Goal: Task Accomplishment & Management: Manage account settings

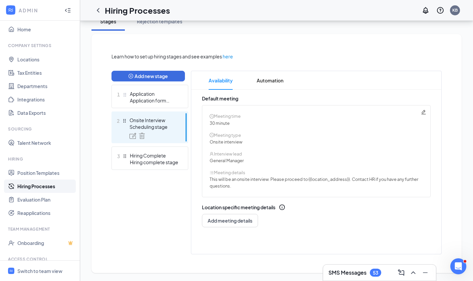
scroll to position [4, 0]
click at [43, 264] on span "Switch to team view" at bounding box center [45, 270] width 57 height 20
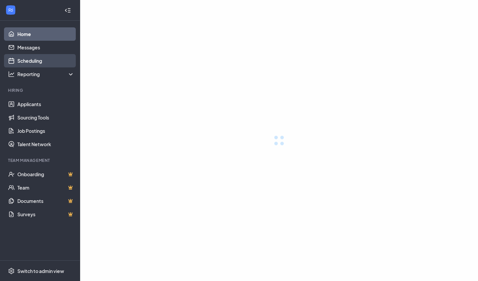
click at [34, 63] on link "Scheduling" at bounding box center [45, 60] width 57 height 13
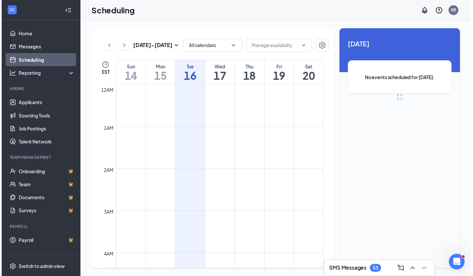
scroll to position [328, 0]
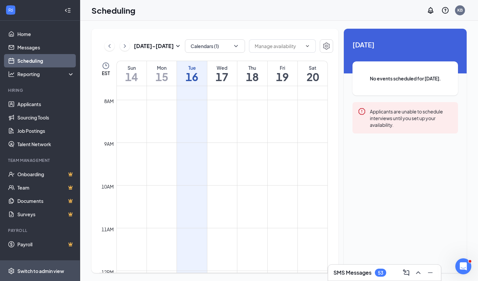
drag, startPoint x: 49, startPoint y: 269, endPoint x: 34, endPoint y: 269, distance: 14.3
click at [34, 269] on div "Switch to admin view" at bounding box center [40, 270] width 47 height 7
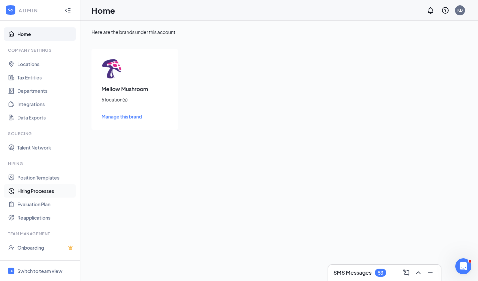
click at [51, 192] on link "Hiring Processes" at bounding box center [45, 190] width 57 height 13
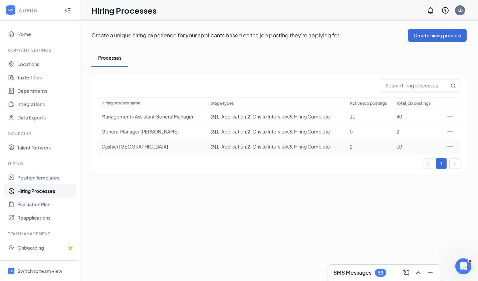
click at [448, 148] on icon "Ellipses" at bounding box center [449, 146] width 7 height 7
click at [413, 162] on span "Edit" at bounding box center [418, 159] width 57 height 7
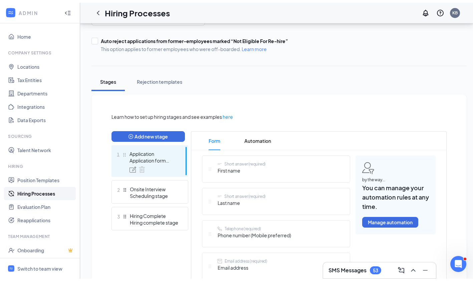
scroll to position [73, 0]
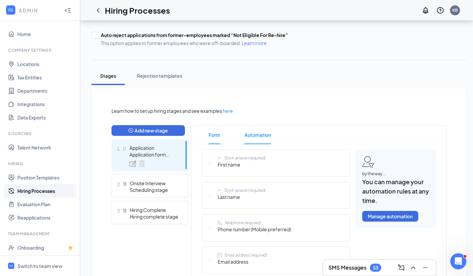
click at [259, 138] on span "Automation" at bounding box center [257, 134] width 27 height 19
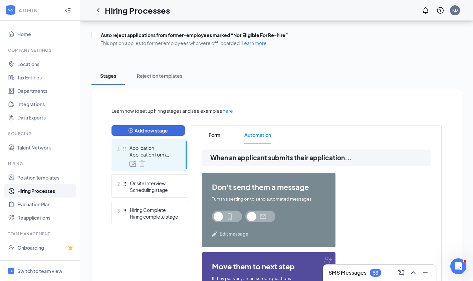
click at [230, 218] on span at bounding box center [227, 216] width 30 height 12
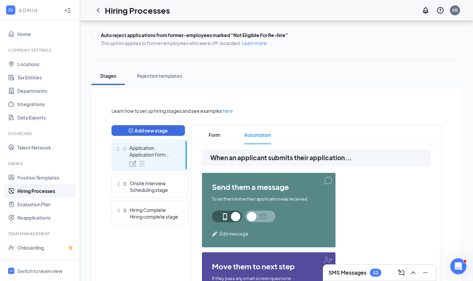
click at [258, 217] on span at bounding box center [260, 216] width 30 height 12
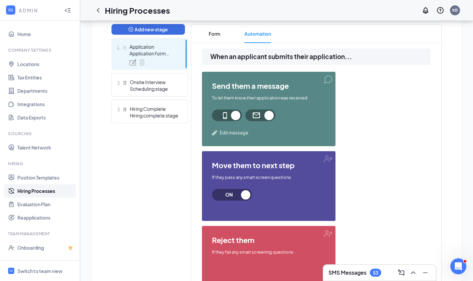
scroll to position [174, 0]
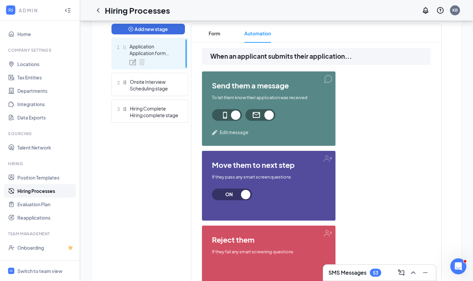
drag, startPoint x: 244, startPoint y: 197, endPoint x: 234, endPoint y: 193, distance: 11.0
drag, startPoint x: 234, startPoint y: 193, endPoint x: 224, endPoint y: 194, distance: 9.8
click at [224, 194] on span "ON" at bounding box center [228, 194] width 29 height 12
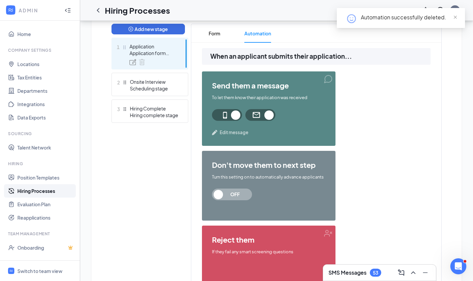
drag, startPoint x: 243, startPoint y: 193, endPoint x: 361, endPoint y: 218, distance: 120.4
click at [361, 218] on div "send them a message To let them know their application was received Edit messag…" at bounding box center [316, 185] width 228 height 229
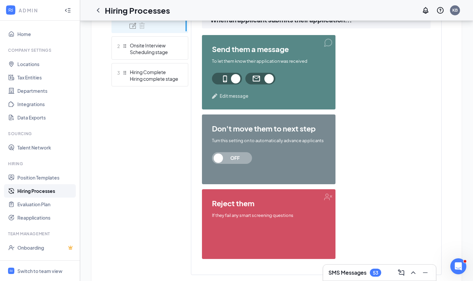
scroll to position [211, 0]
